Goal: Transaction & Acquisition: Purchase product/service

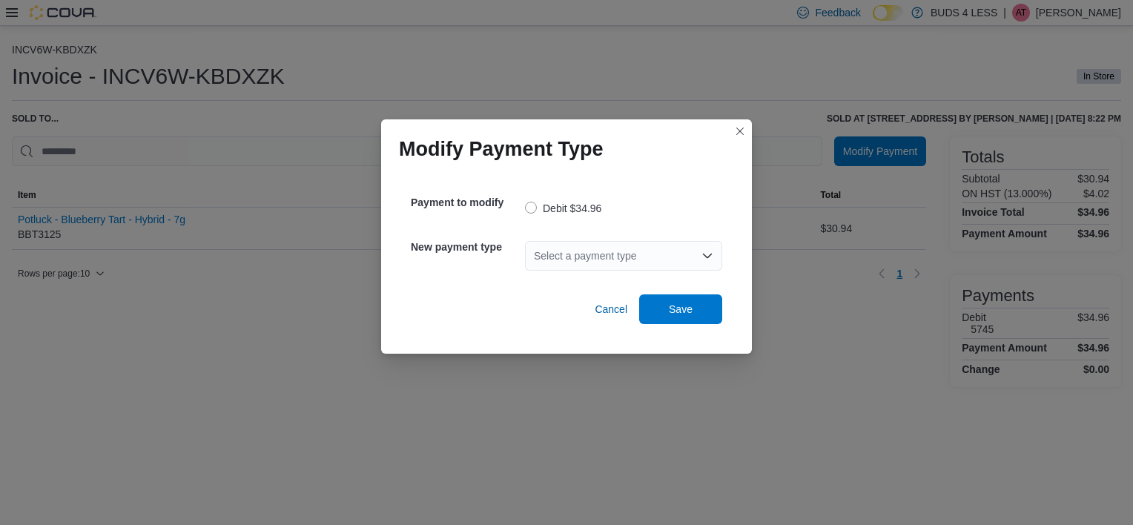
click at [618, 255] on div "Select a payment type" at bounding box center [623, 256] width 197 height 30
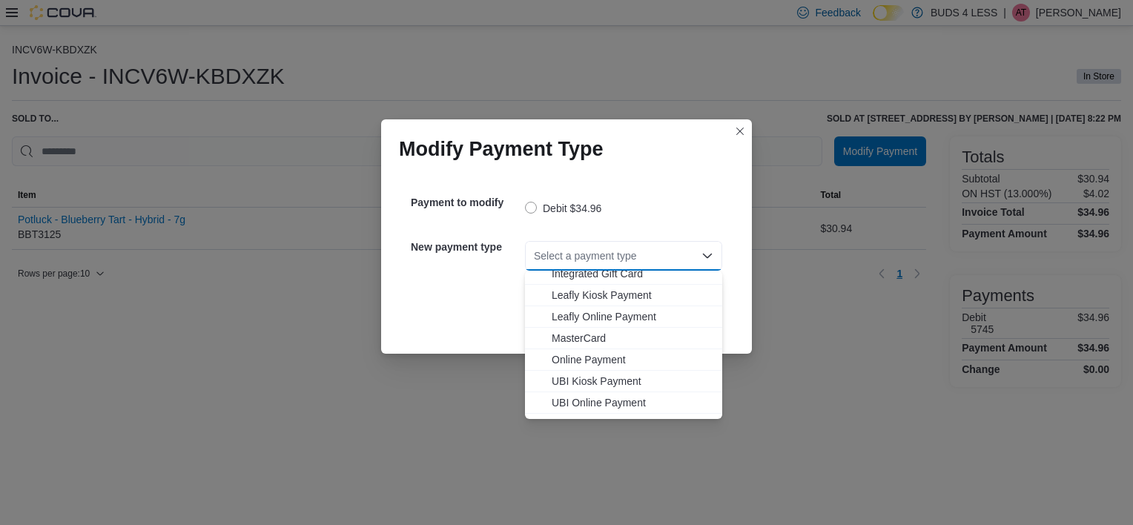
scroll to position [174, 0]
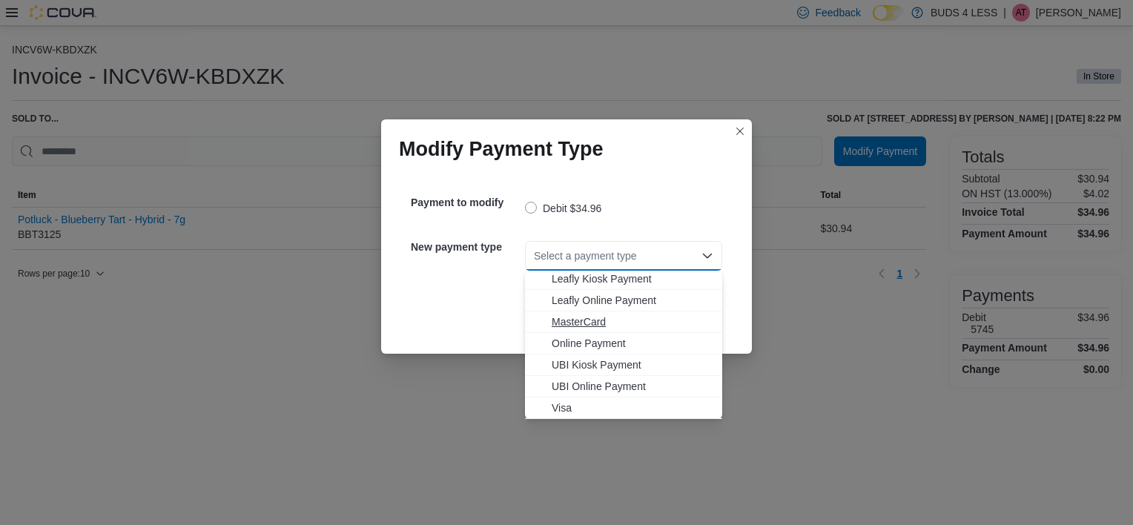
click at [569, 317] on span "MasterCard" at bounding box center [633, 321] width 162 height 15
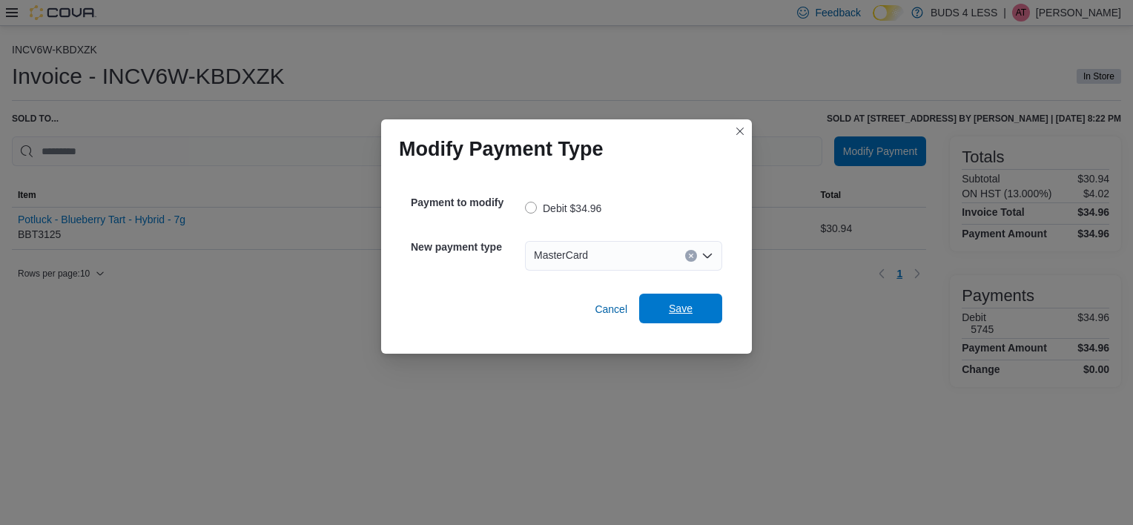
click at [684, 299] on span "Save" at bounding box center [680, 309] width 65 height 30
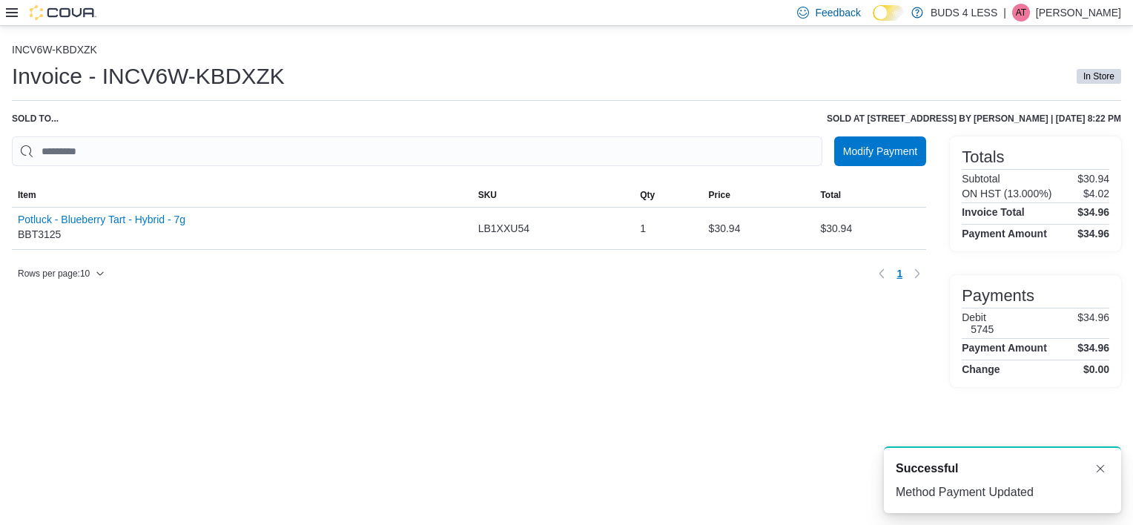
scroll to position [0, 0]
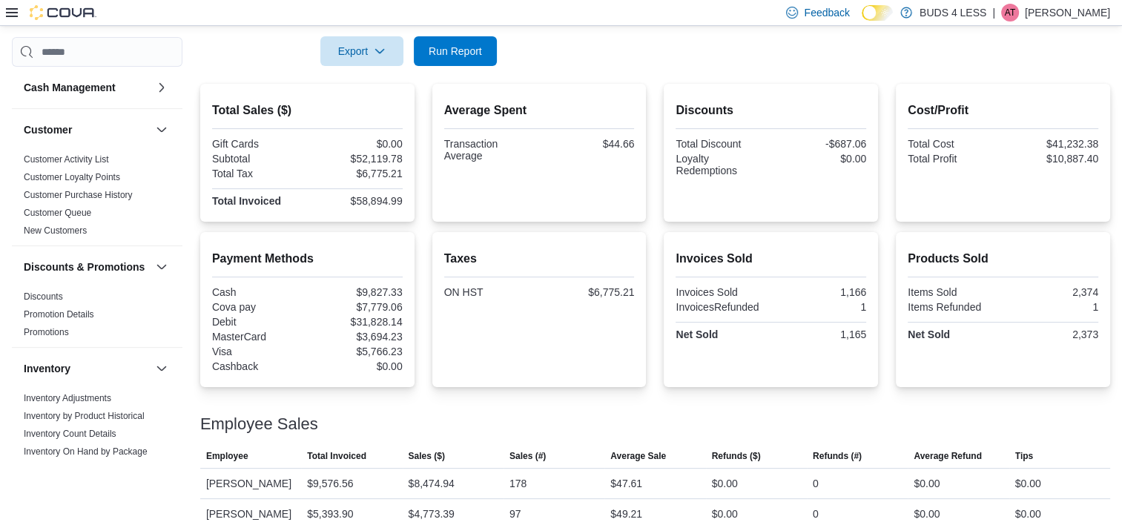
scroll to position [297, 0]
click at [429, 51] on span "Run Report" at bounding box center [455, 50] width 53 height 15
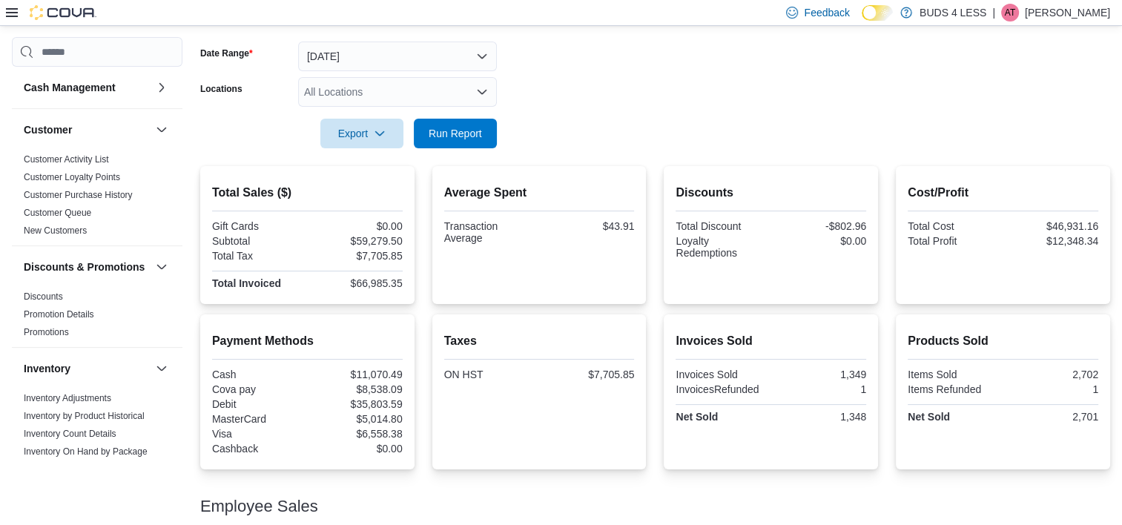
scroll to position [206, 0]
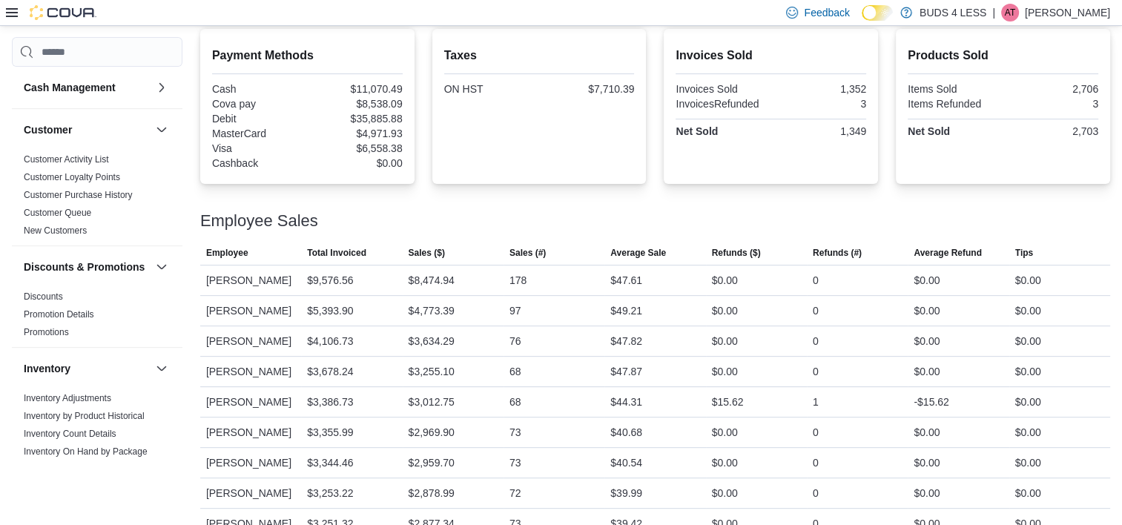
scroll to position [280, 0]
